Goal: Check status

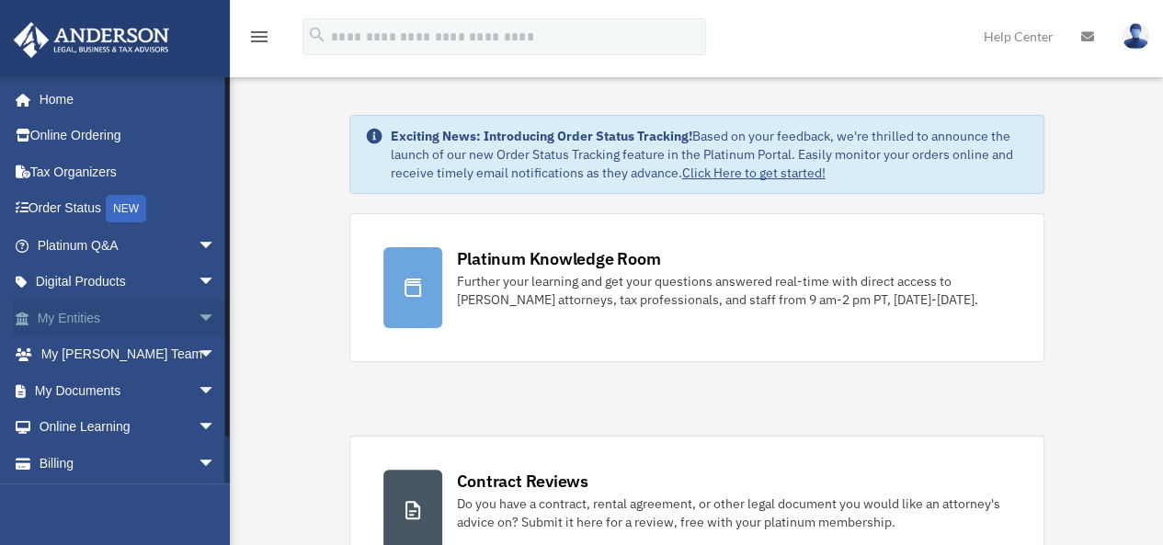
click at [69, 319] on link "My Entities arrow_drop_down" at bounding box center [128, 318] width 231 height 37
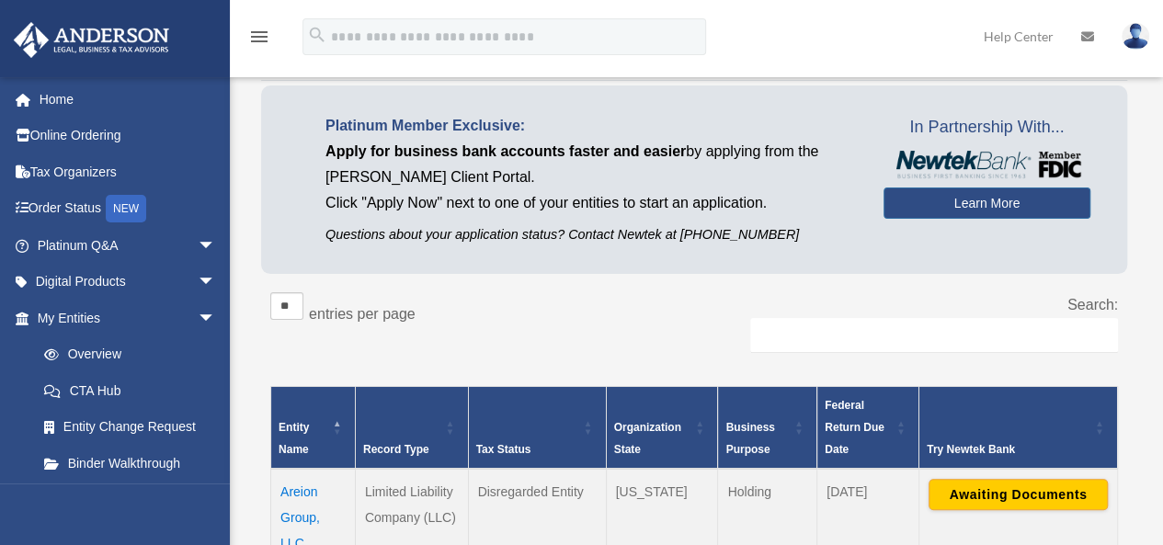
scroll to position [184, 0]
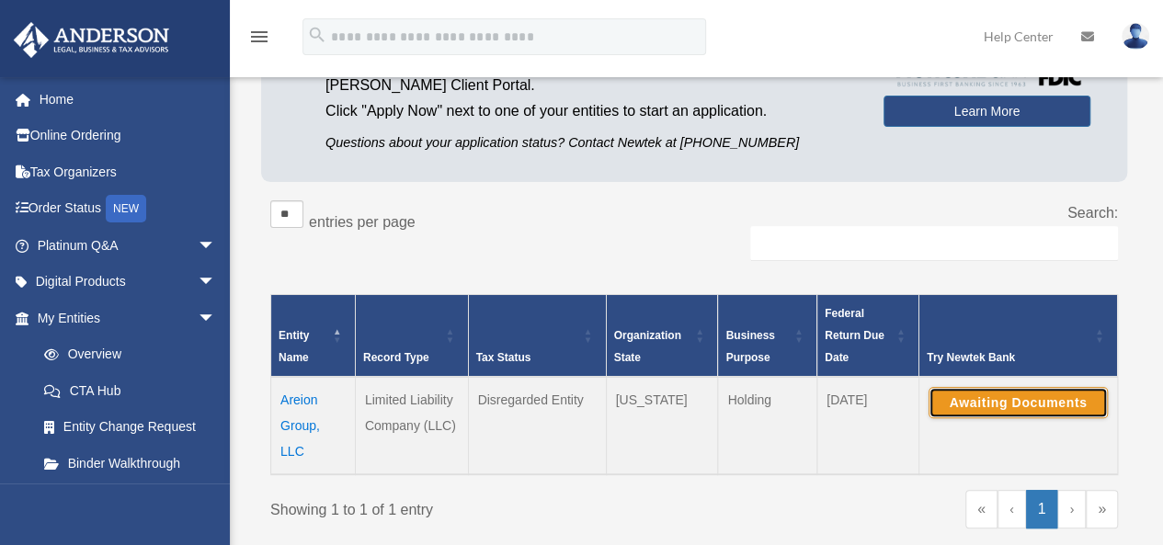
click at [1017, 399] on button "Awaiting Documents" at bounding box center [1018, 402] width 179 height 31
click at [973, 403] on button "Awaiting Documents" at bounding box center [1018, 402] width 179 height 31
